Goal: Information Seeking & Learning: Learn about a topic

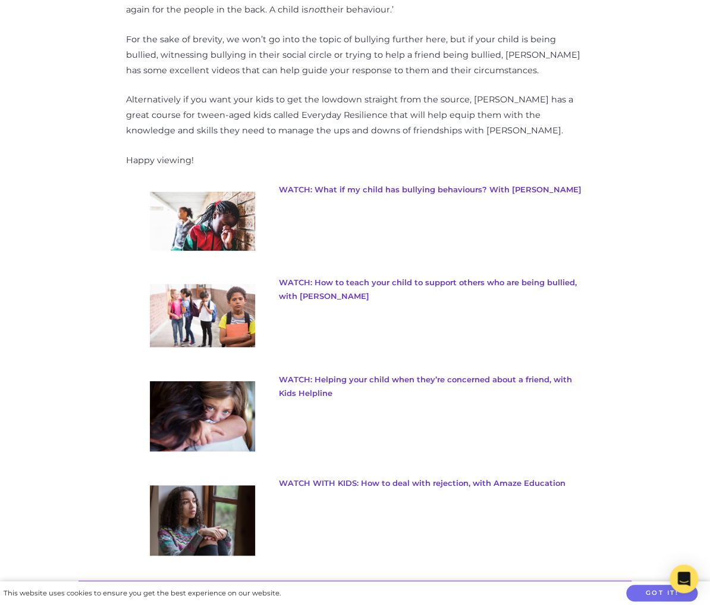
scroll to position [2809, 0]
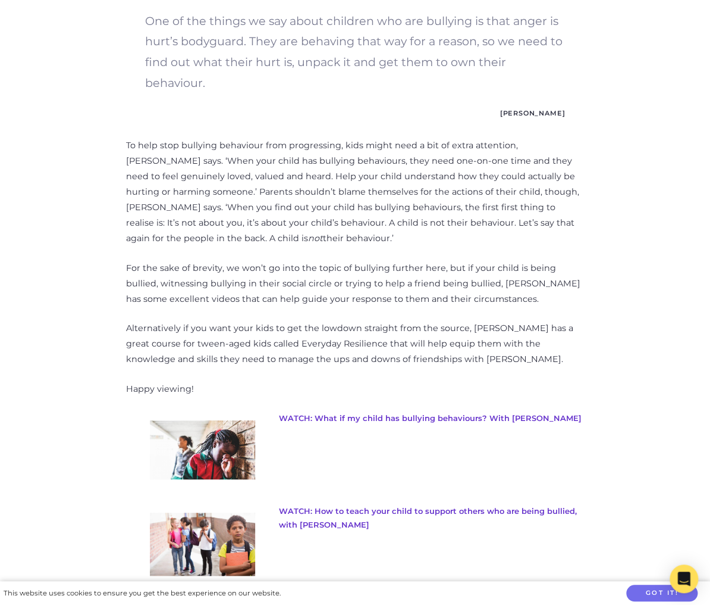
drag, startPoint x: 426, startPoint y: 206, endPoint x: 456, endPoint y: 318, distance: 115.8
click at [456, 321] on p "Alternatively if you want your kids to get the lowdown straight from the source…" at bounding box center [355, 344] width 458 height 46
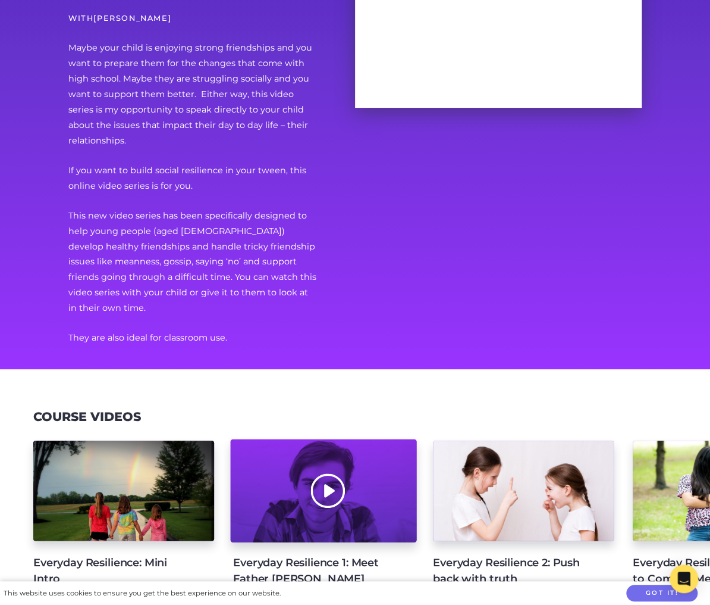
scroll to position [381, 0]
